Goal: Task Accomplishment & Management: Manage account settings

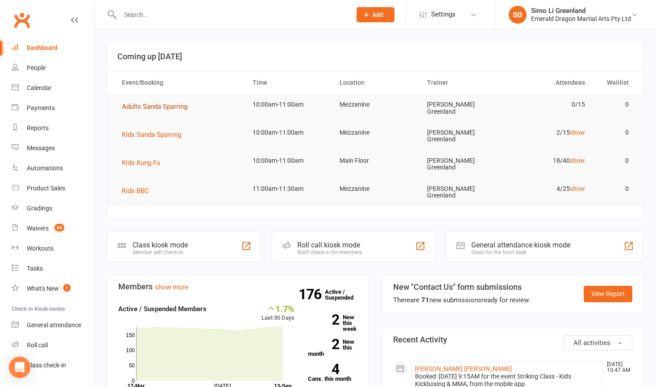
click at [155, 108] on span "Adults Sanda Sparring" at bounding box center [155, 107] width 66 height 8
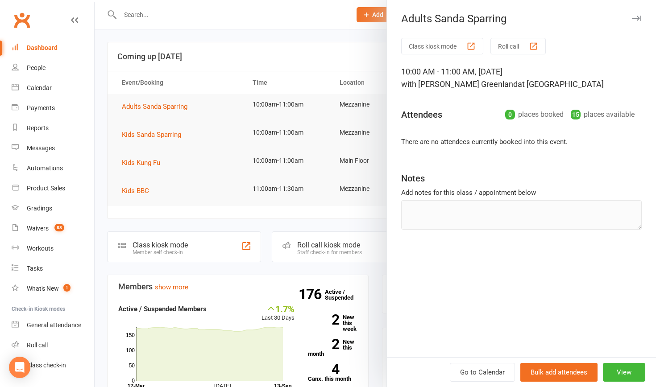
click at [308, 40] on div at bounding box center [375, 193] width 561 height 387
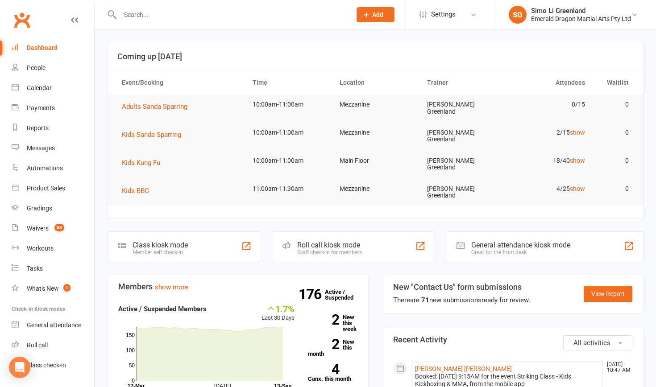
click at [164, 12] on input "text" at bounding box center [230, 14] width 227 height 12
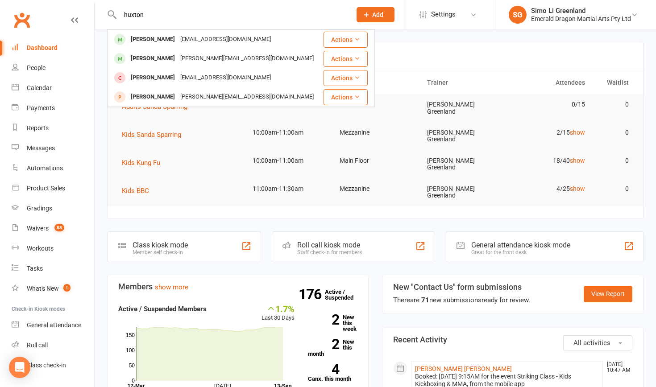
type input "[PERSON_NAME]"
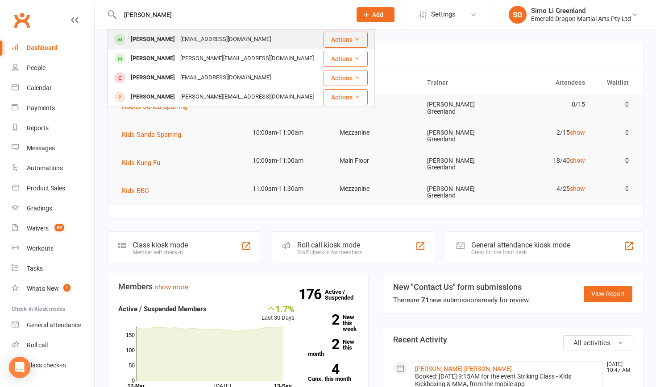
drag, startPoint x: 164, startPoint y: 12, endPoint x: 149, endPoint y: 38, distance: 29.2
click at [149, 38] on div "[PERSON_NAME]" at bounding box center [153, 39] width 50 height 13
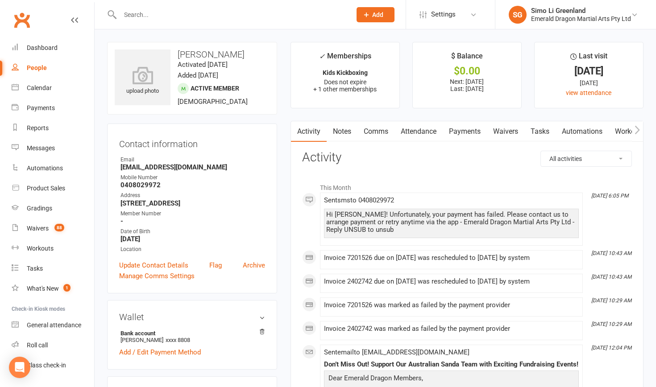
click at [459, 136] on link "Payments" at bounding box center [465, 131] width 44 height 21
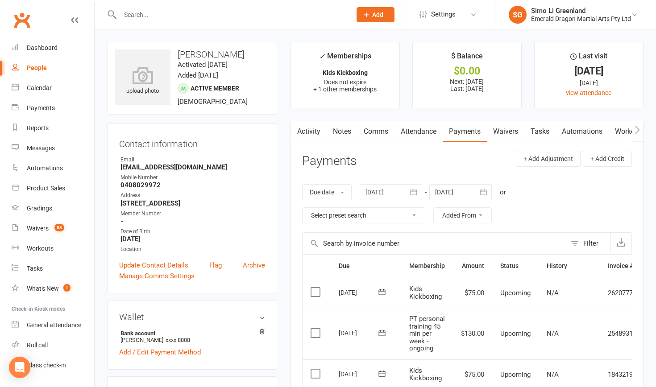
click at [310, 132] on link "Activity" at bounding box center [309, 131] width 36 height 21
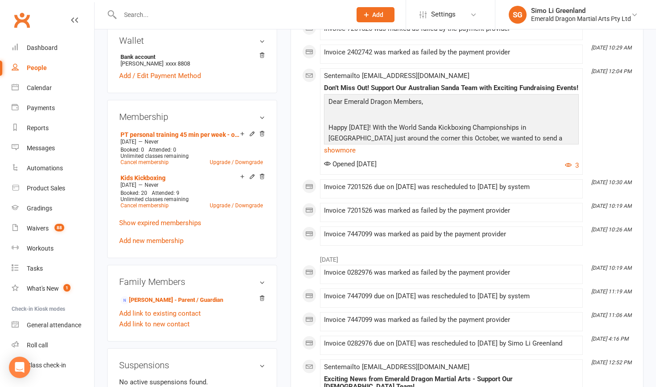
scroll to position [280, 0]
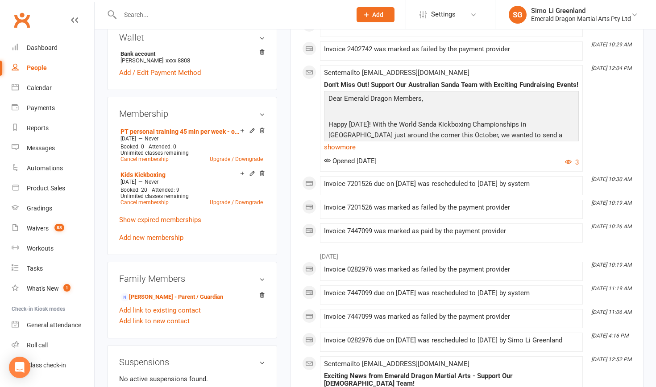
click at [281, 320] on div "upload photo [PERSON_NAME] Activated [DATE] Added [DATE] Active member [DEMOGRA…" at bounding box center [191, 240] width 183 height 957
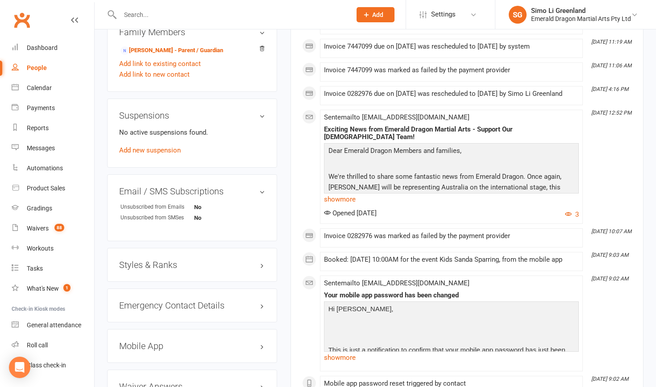
scroll to position [527, 0]
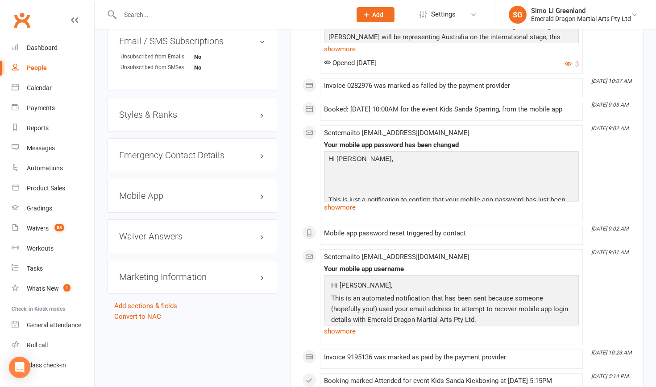
scroll to position [678, 0]
